Goal: Task Accomplishment & Management: Use online tool/utility

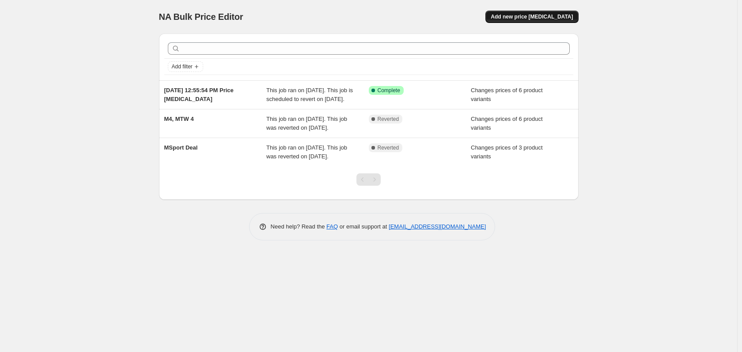
click at [546, 17] on span "Add new price [MEDICAL_DATA]" at bounding box center [532, 16] width 82 height 7
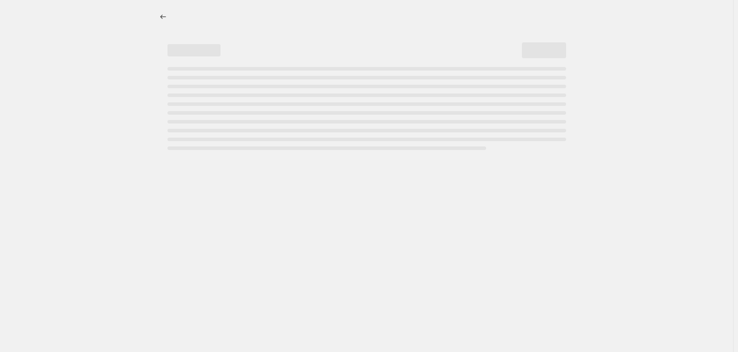
select select "percentage"
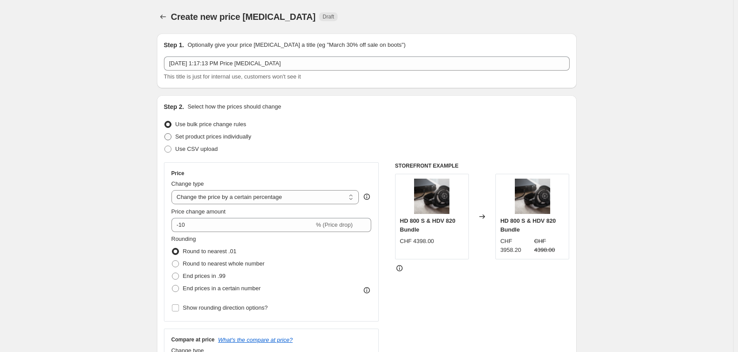
click at [206, 137] on span "Set product prices individually" at bounding box center [213, 136] width 76 height 7
click at [165, 134] on input "Set product prices individually" at bounding box center [164, 133] width 0 height 0
radio input "true"
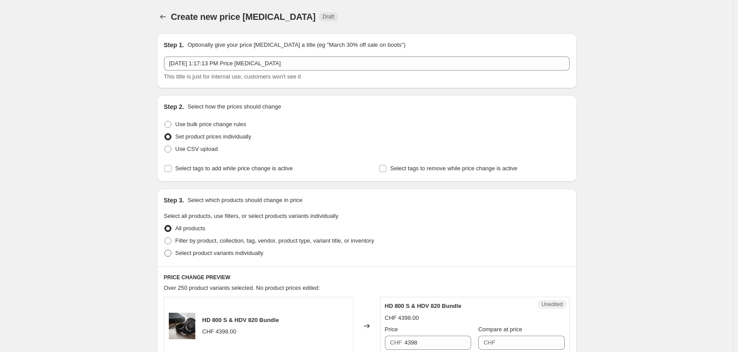
click at [193, 254] on span "Select product variants individually" at bounding box center [219, 253] width 88 height 7
click at [165, 250] on input "Select product variants individually" at bounding box center [164, 250] width 0 height 0
radio input "true"
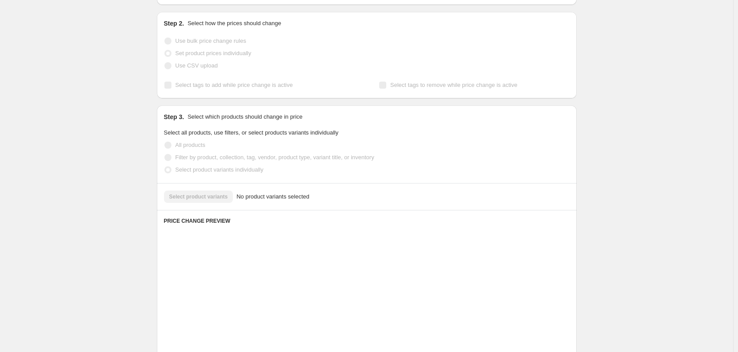
scroll to position [88, 0]
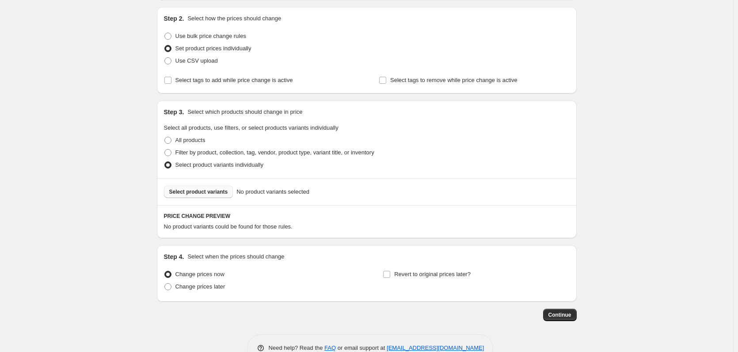
click at [209, 194] on span "Select product variants" at bounding box center [198, 192] width 59 height 7
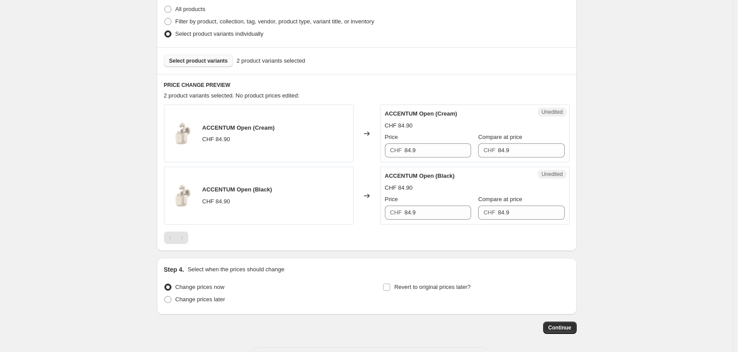
scroll to position [221, 0]
click at [433, 150] on input "84.9" at bounding box center [437, 149] width 67 height 14
type input "64.9"
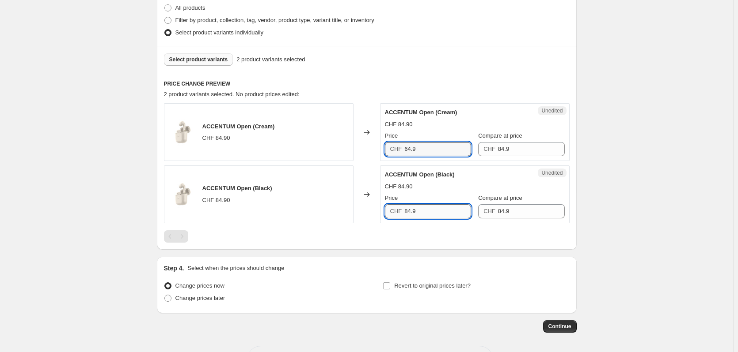
click at [410, 209] on input "84.9" at bounding box center [437, 211] width 67 height 14
paste input "6"
type input "64.9"
click at [608, 166] on div "Create new price [MEDICAL_DATA]. This page is ready Create new price [MEDICAL_D…" at bounding box center [366, 83] width 733 height 608
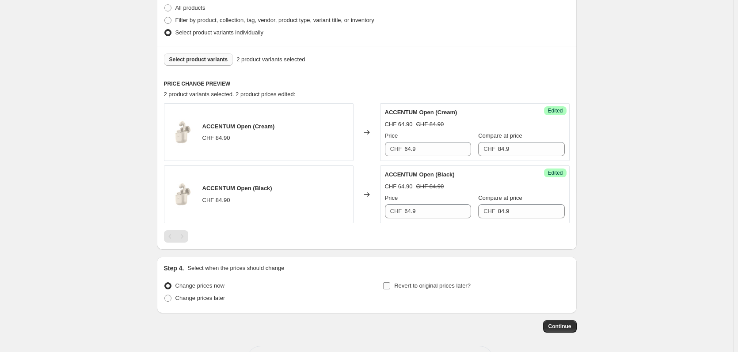
click at [405, 287] on span "Revert to original prices later?" at bounding box center [432, 286] width 76 height 7
click at [390, 287] on input "Revert to original prices later?" at bounding box center [386, 286] width 7 height 7
checkbox input "true"
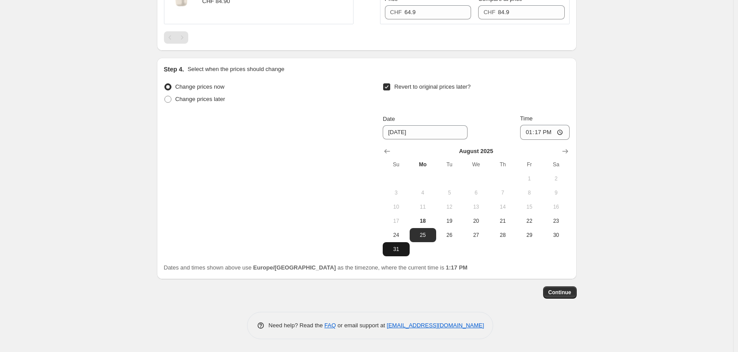
scroll to position [420, 0]
click at [567, 152] on icon "Show next month, September 2025" at bounding box center [564, 151] width 9 height 9
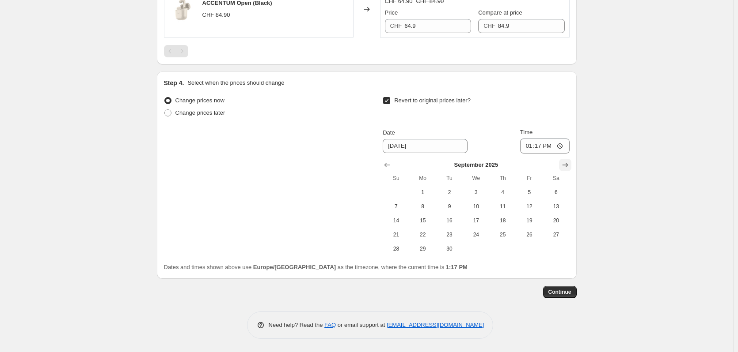
scroll to position [406, 0]
click at [484, 226] on button "17" at bounding box center [475, 221] width 26 height 14
type input "[DATE]"
click at [565, 146] on input "13:17" at bounding box center [544, 146] width 49 height 15
type input "23:59"
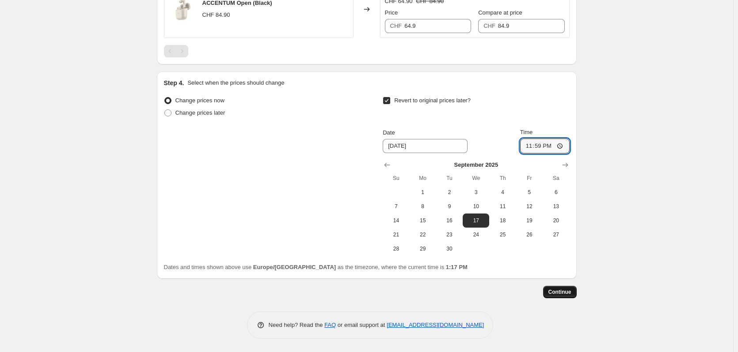
click at [566, 292] on span "Continue" at bounding box center [559, 292] width 23 height 7
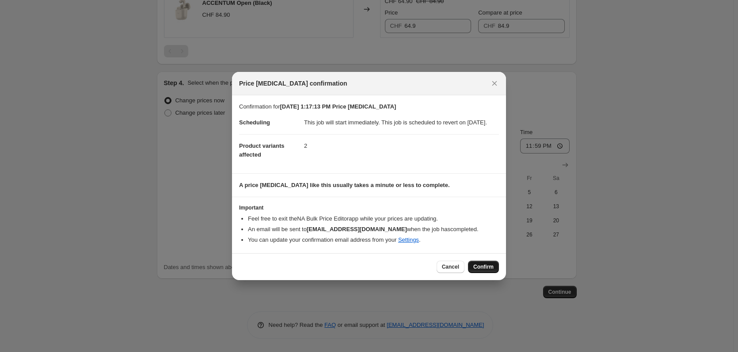
click at [476, 266] on button "Confirm" at bounding box center [483, 267] width 31 height 12
